Goal: Communication & Community: Answer question/provide support

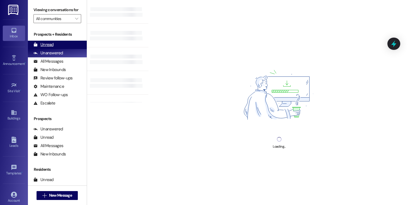
click at [52, 48] on div "Unread" at bounding box center [44, 45] width 20 height 6
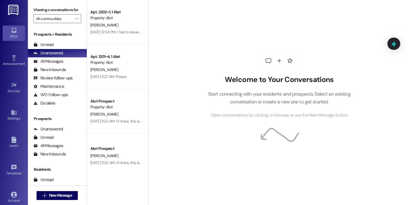
click at [59, 45] on div "Prospects + Residents Unread (0) Unread: Any message you haven't read yet will …" at bounding box center [57, 70] width 59 height 76
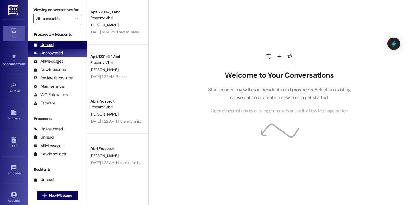
click at [53, 49] on div "Unread (0)" at bounding box center [57, 45] width 59 height 8
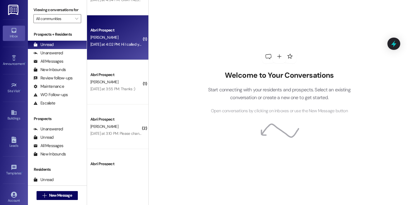
scroll to position [58, 0]
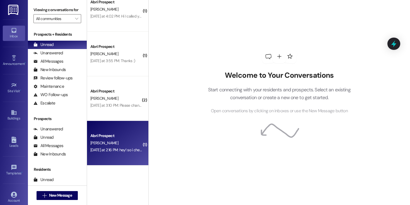
click at [118, 136] on div "Abri Prospect" at bounding box center [116, 136] width 52 height 6
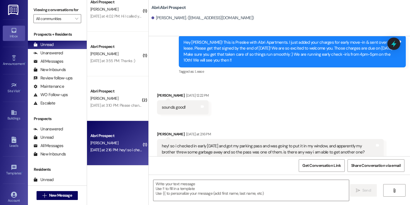
scroll to position [1352, 0]
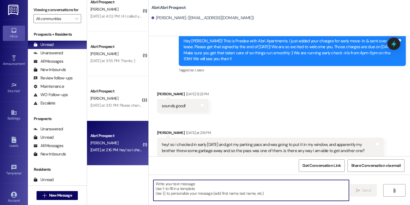
click at [167, 196] on textarea at bounding box center [252, 190] width 196 height 21
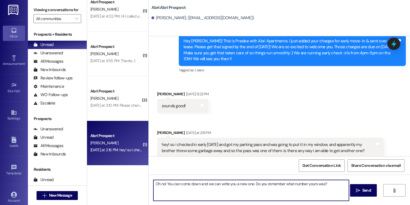
type textarea "Oh no! You can come down and we can write you a new one. Do you remember what n…"
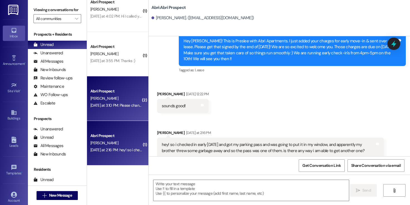
click at [113, 109] on div "[DATE] at 3:10 PM: Please change [PERSON_NAME] email to the above address [DATE…" at bounding box center [116, 105] width 53 height 7
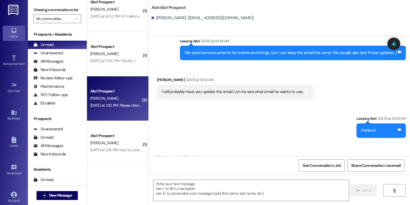
scroll to position [979, 0]
